Goal: Information Seeking & Learning: Learn about a topic

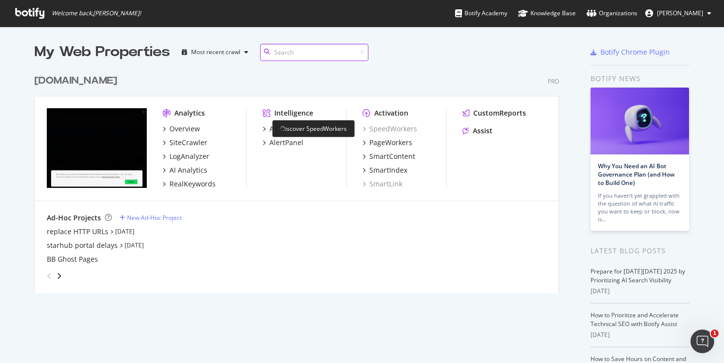
scroll to position [356, 709]
click at [431, 71] on div "starhub.com Pro Analytics Overview SiteCrawler LogAnalyzer AI Analytics RealKey…" at bounding box center [300, 177] width 532 height 231
